Goal: Task Accomplishment & Management: Use online tool/utility

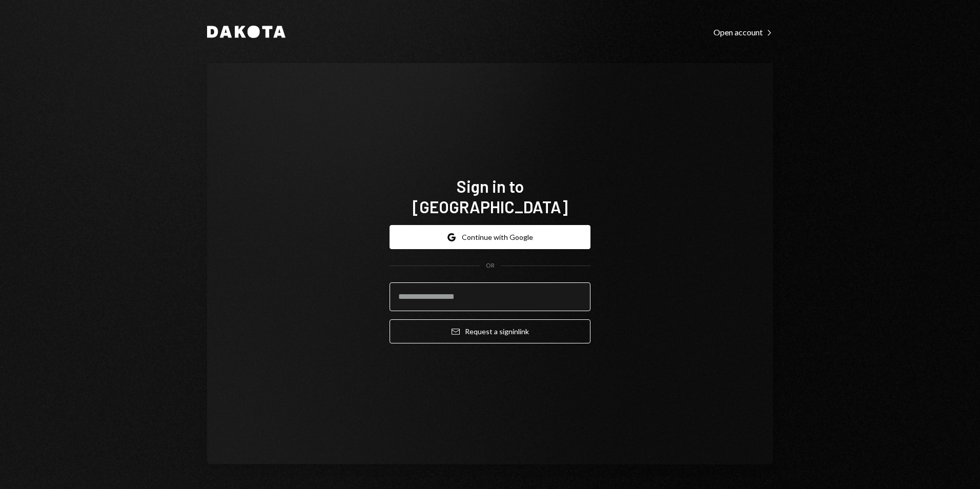
type input "**********"
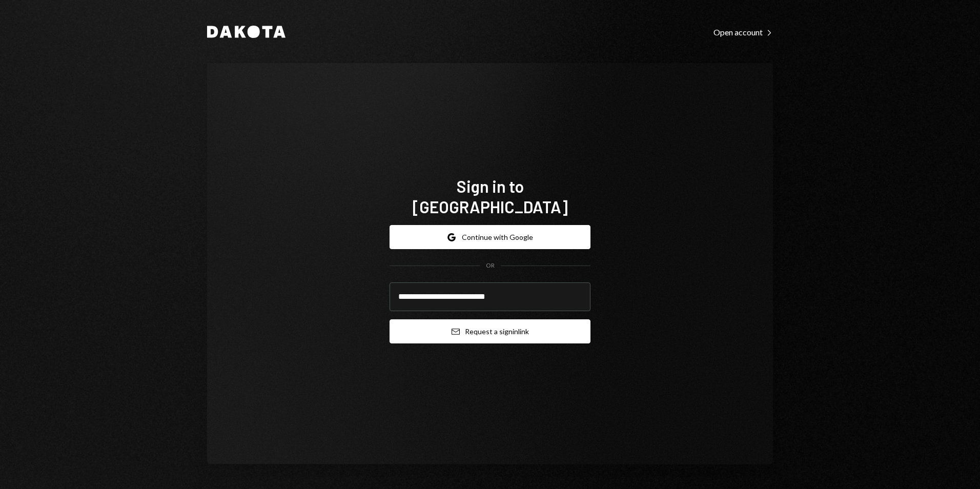
click at [513, 329] on button "Email Request a sign in link" at bounding box center [490, 331] width 201 height 24
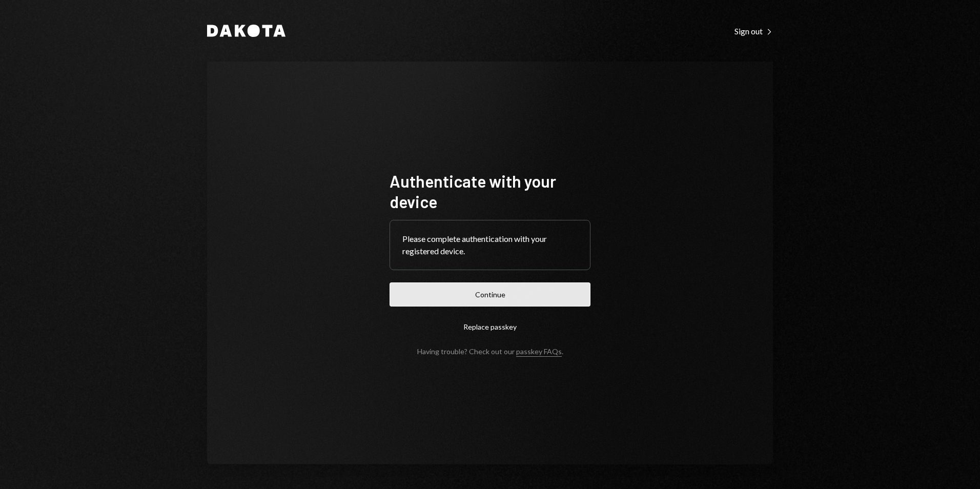
click at [476, 291] on button "Continue" at bounding box center [490, 295] width 201 height 24
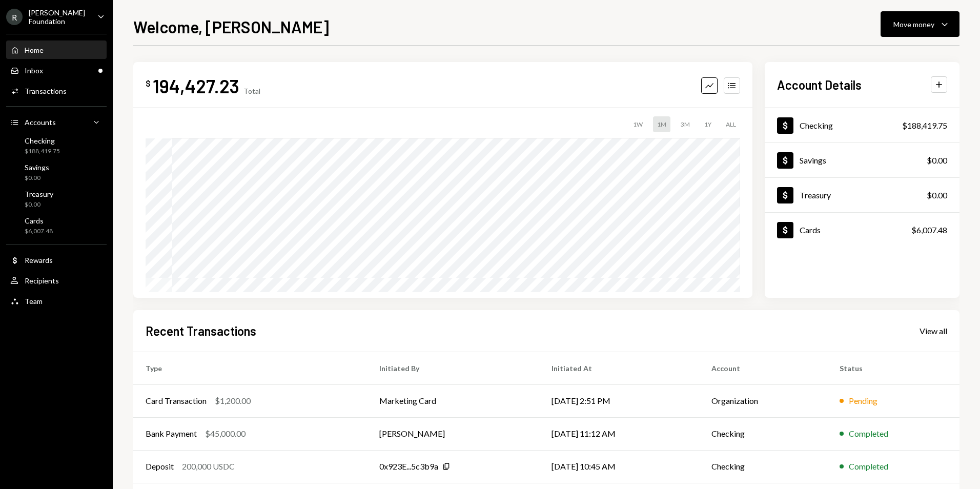
click at [84, 17] on div "R [PERSON_NAME] Foundation Caret Down" at bounding box center [56, 16] width 113 height 17
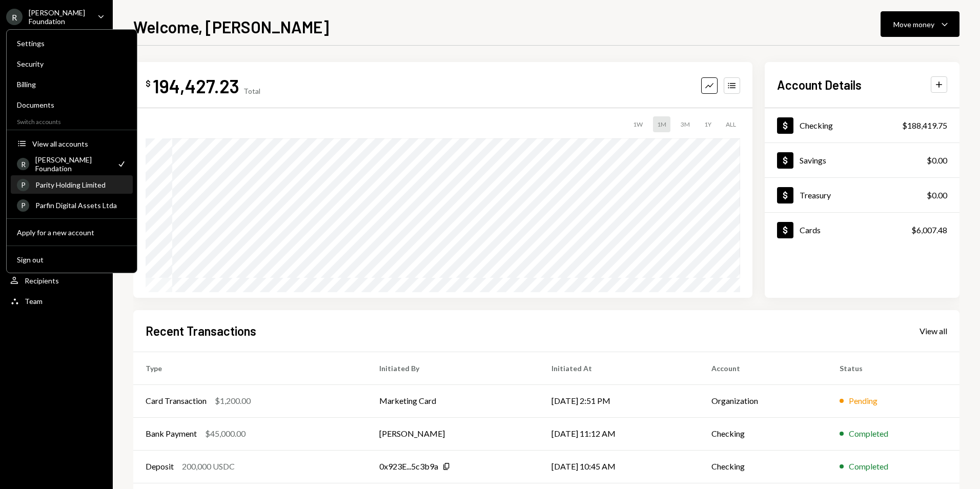
click at [83, 183] on div "Parity Holding Limited" at bounding box center [80, 185] width 91 height 9
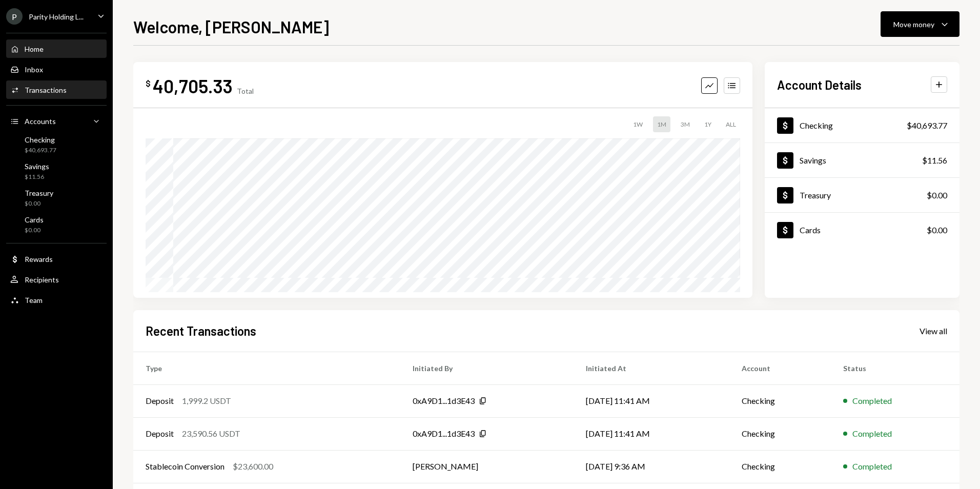
click at [64, 92] on div "Transactions" at bounding box center [46, 90] width 42 height 9
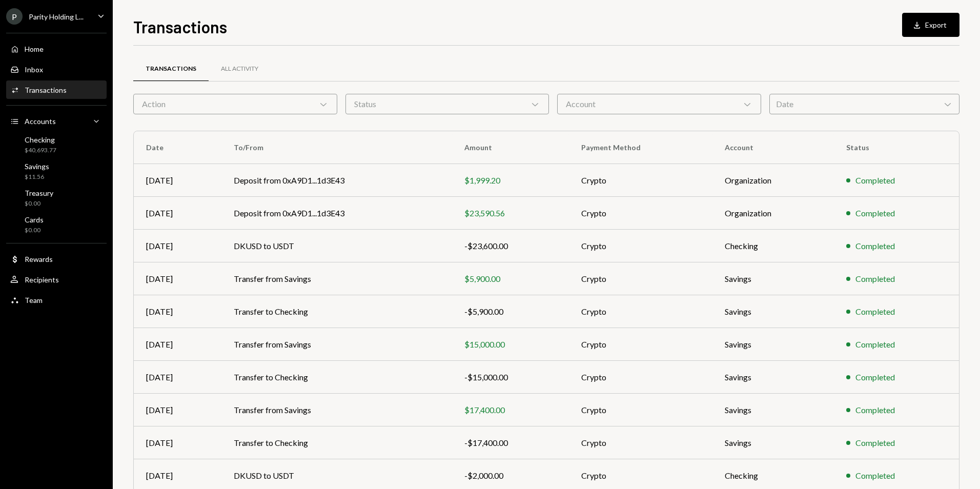
click at [830, 110] on div "Date Chevron Down" at bounding box center [865, 104] width 190 height 21
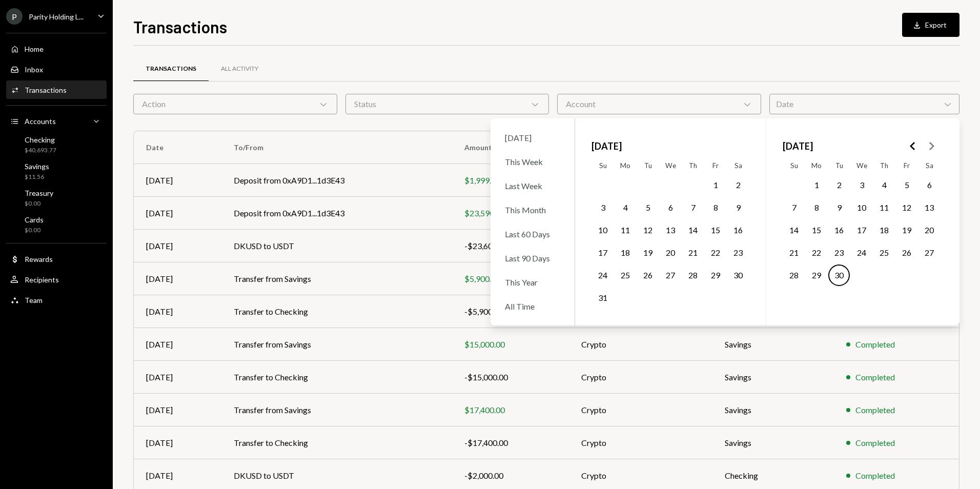
click at [708, 184] on button "1" at bounding box center [716, 185] width 22 height 22
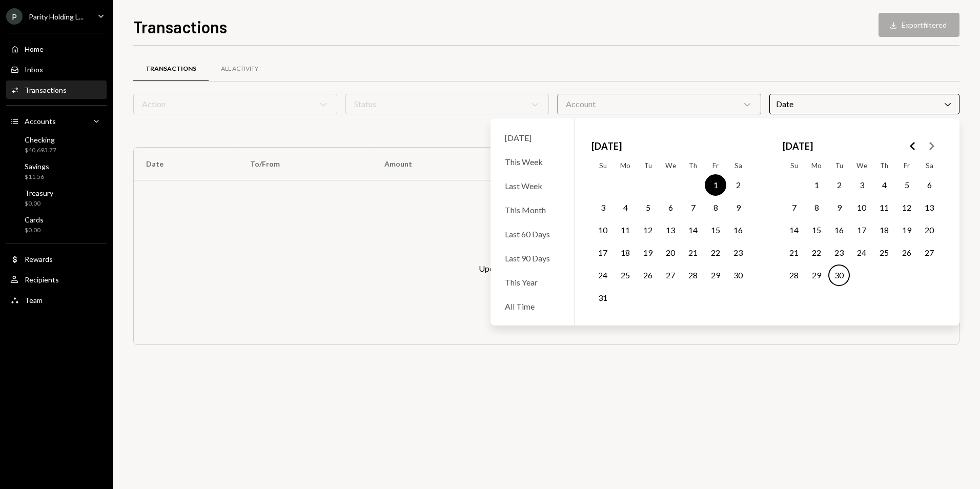
click at [604, 295] on button "31" at bounding box center [603, 298] width 22 height 22
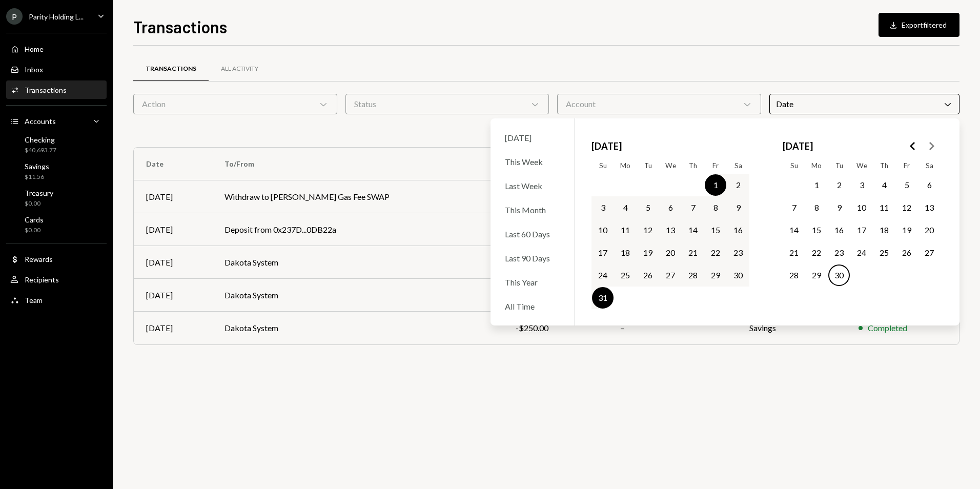
click at [891, 64] on div "Transactions All Activity" at bounding box center [546, 69] width 827 height 26
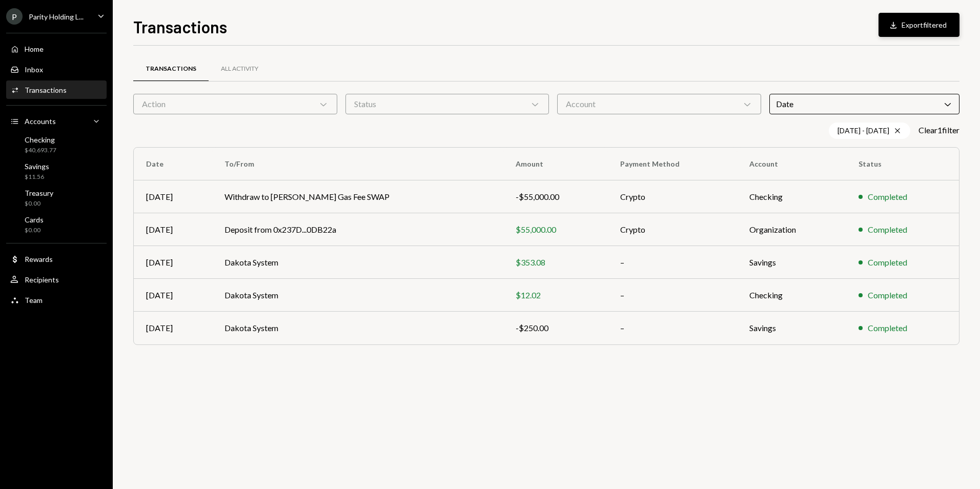
click at [923, 28] on button "Download Export filtered" at bounding box center [919, 25] width 81 height 24
click at [69, 150] on div "Checking $40,693.77" at bounding box center [56, 144] width 92 height 19
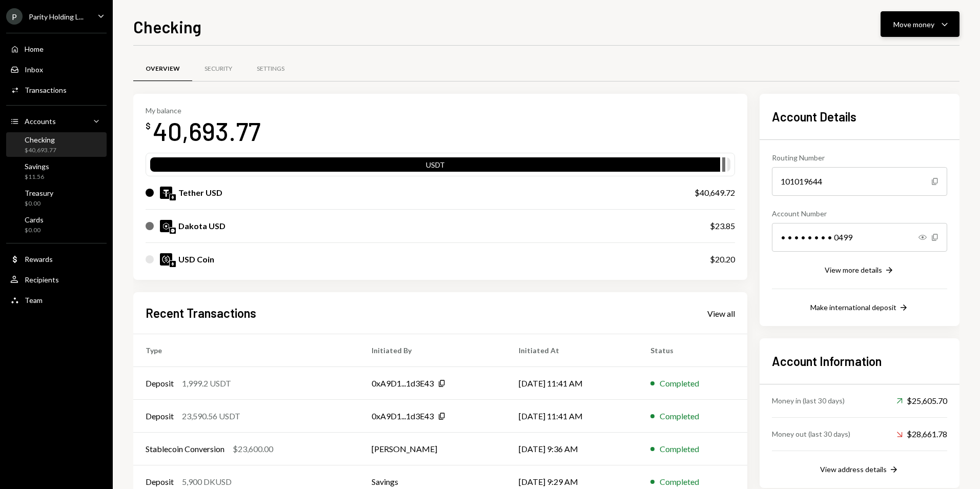
click at [918, 23] on div "Move money" at bounding box center [914, 24] width 41 height 11
click at [908, 57] on div "Send" at bounding box center [912, 55] width 75 height 11
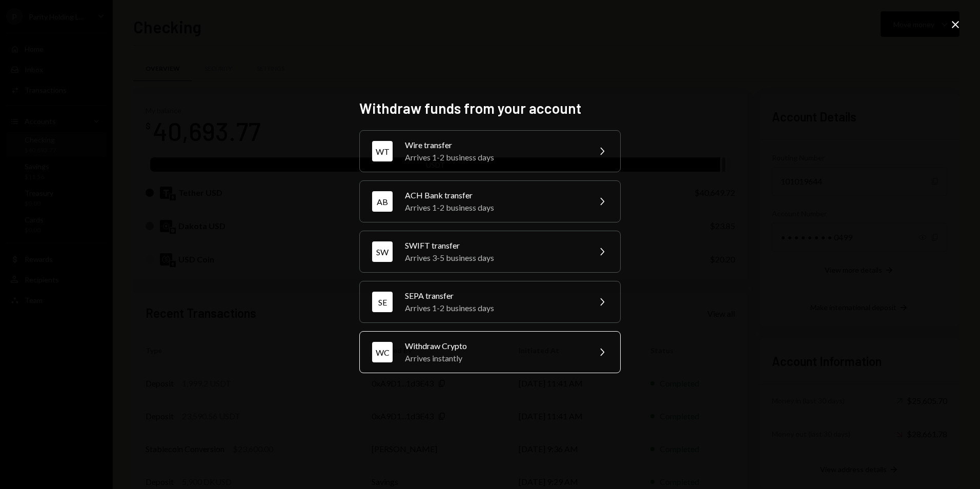
click at [487, 360] on div "Arrives instantly" at bounding box center [494, 358] width 178 height 12
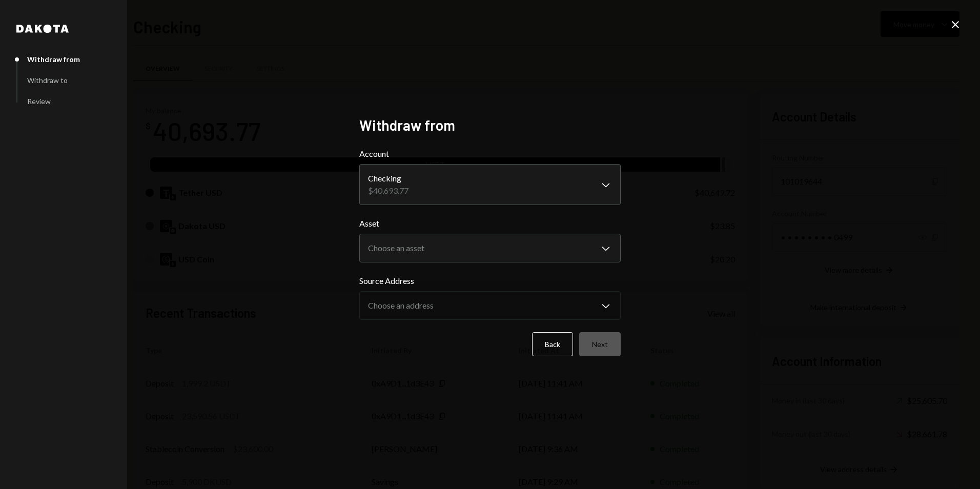
click at [453, 196] on body "P Parity Holding L... Caret Down Home Home Inbox Inbox Activities Transactions …" at bounding box center [490, 244] width 980 height 489
click at [443, 247] on body "P Parity Holding L... Caret Down Home Home Inbox Inbox Activities Transactions …" at bounding box center [490, 244] width 980 height 489
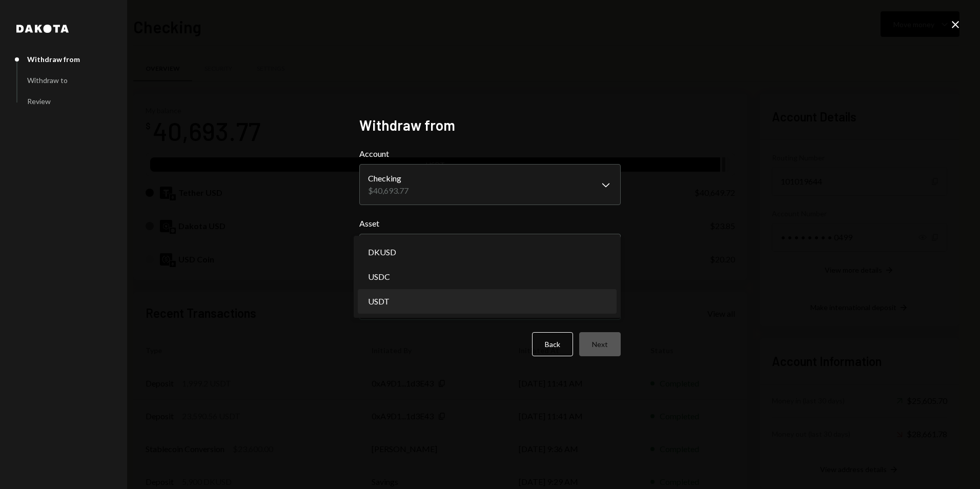
select select "****"
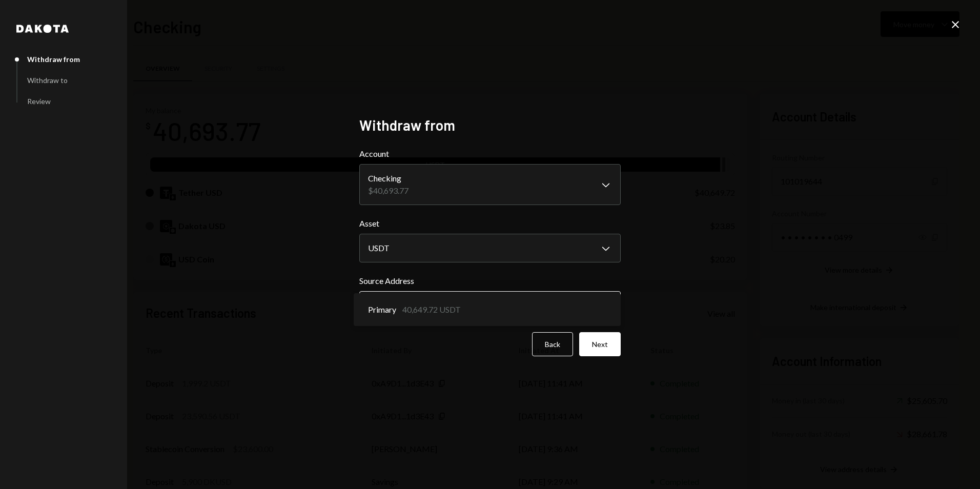
click at [443, 306] on body "P Parity Holding L... Caret Down Home Home Inbox Inbox Activities Transactions …" at bounding box center [490, 244] width 980 height 489
click at [591, 343] on button "Next" at bounding box center [600, 344] width 42 height 24
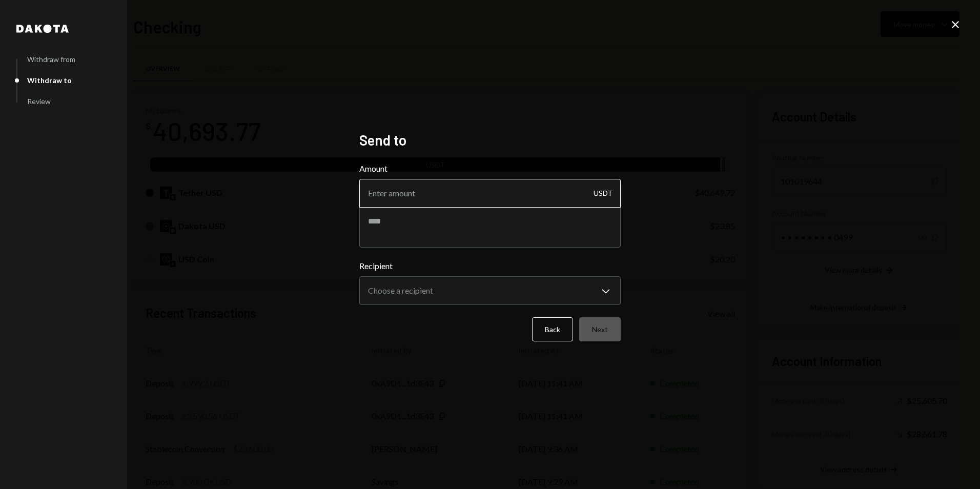
click at [412, 191] on input "Amount" at bounding box center [490, 193] width 262 height 29
type input "40000"
click at [426, 215] on textarea at bounding box center [490, 227] width 262 height 41
type textarea "**********"
click at [487, 299] on body "P Parity Holding L... Caret Down Home Home Inbox Inbox Activities Transactions …" at bounding box center [490, 244] width 980 height 489
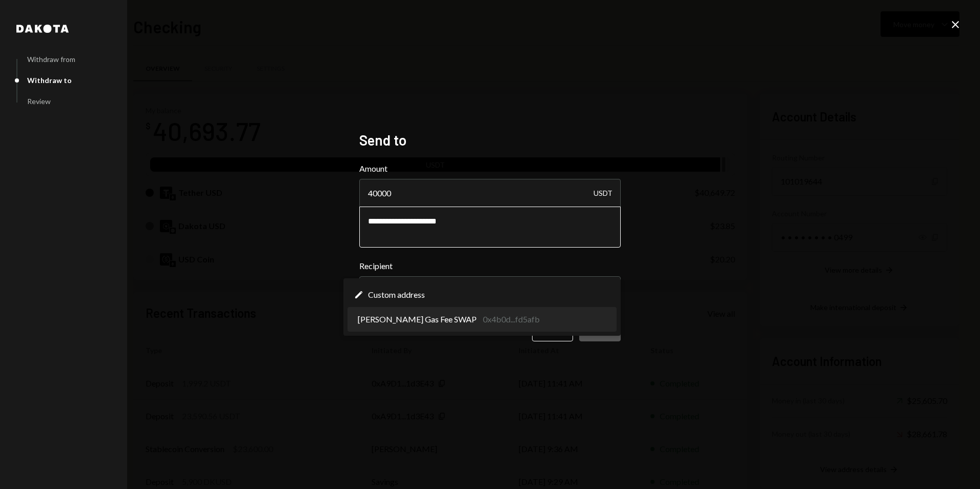
select select "**********"
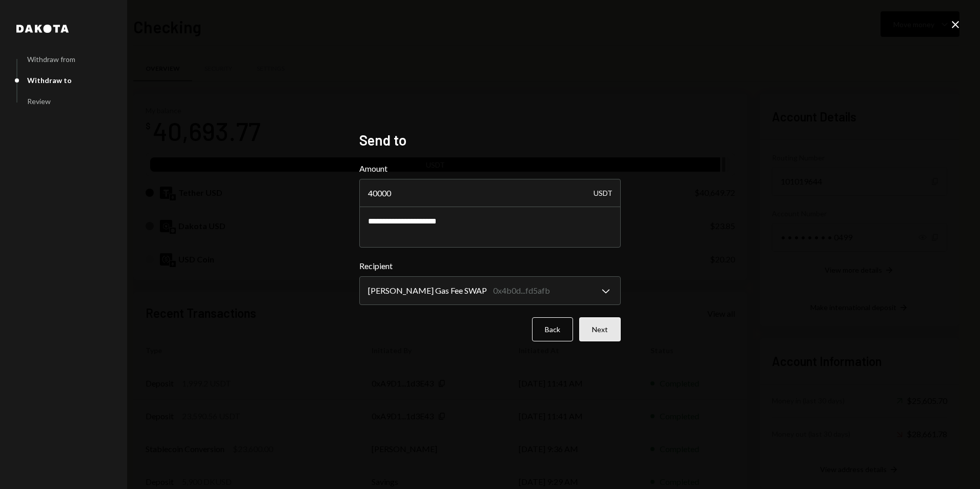
click at [606, 326] on button "Next" at bounding box center [600, 329] width 42 height 24
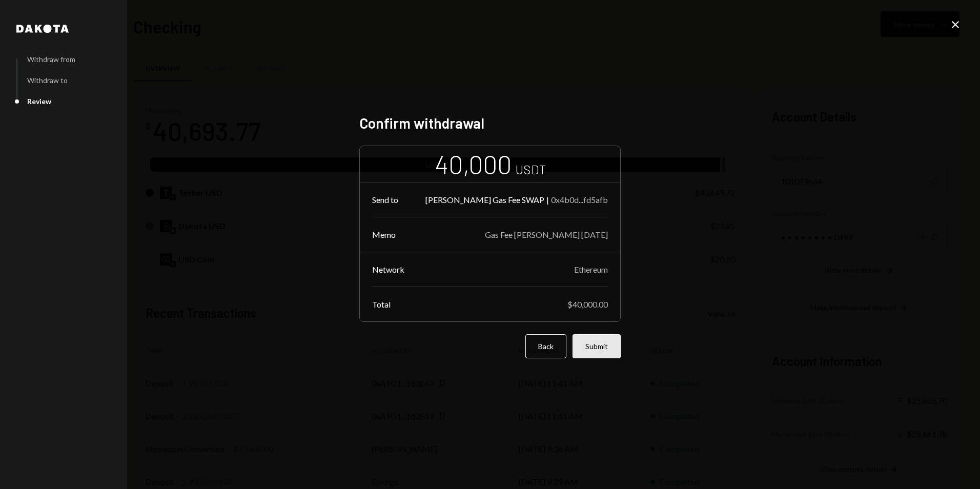
click at [609, 348] on button "Submit" at bounding box center [597, 346] width 48 height 24
